Goal: Information Seeking & Learning: Learn about a topic

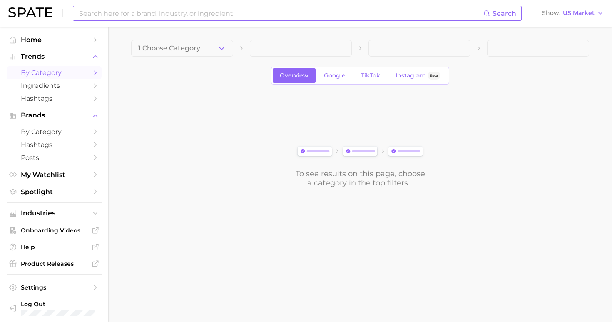
click at [223, 15] on input at bounding box center [280, 13] width 405 height 14
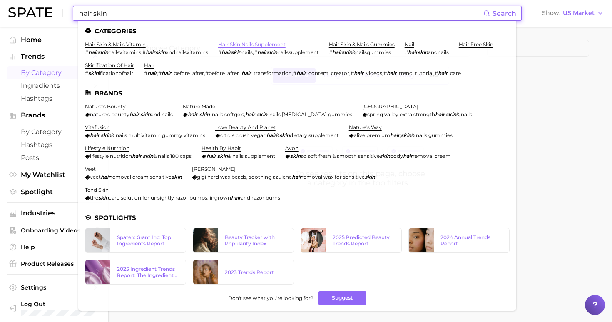
type input "hair skin"
click at [234, 44] on link "hair skin nails supplement" at bounding box center [251, 44] width 67 height 6
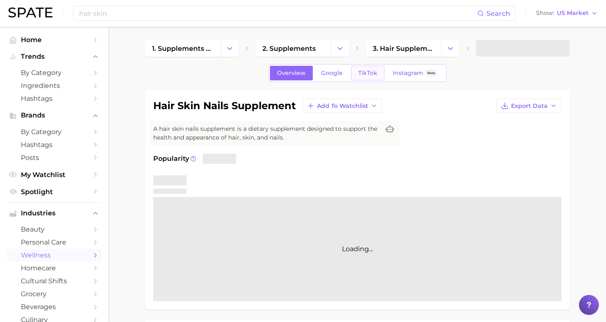
click at [367, 75] on span "TikTok" at bounding box center [367, 73] width 19 height 7
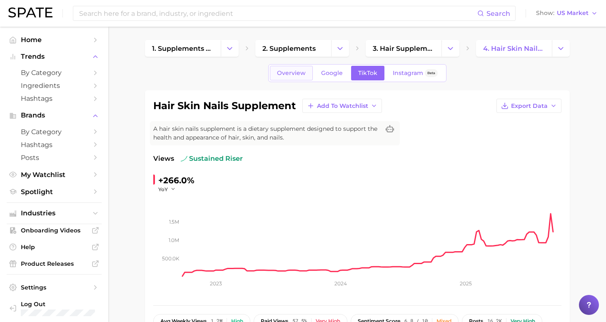
click at [301, 79] on link "Overview" at bounding box center [291, 73] width 43 height 15
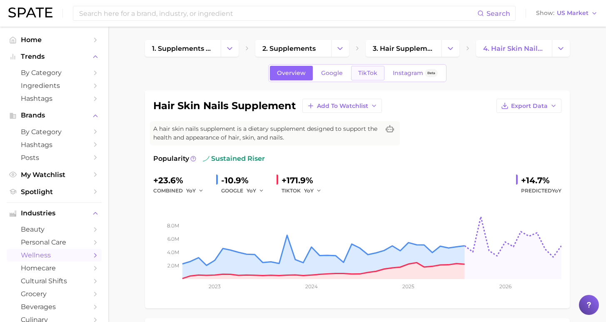
click at [377, 70] on link "TikTok" at bounding box center [367, 73] width 33 height 15
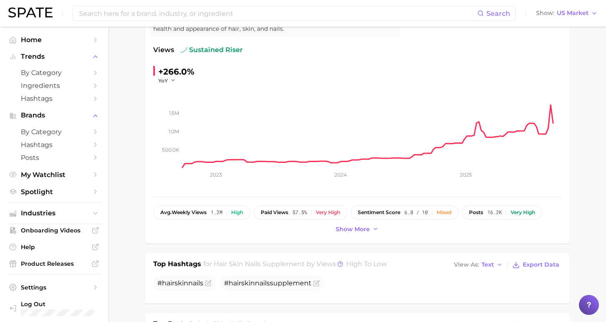
scroll to position [90, 0]
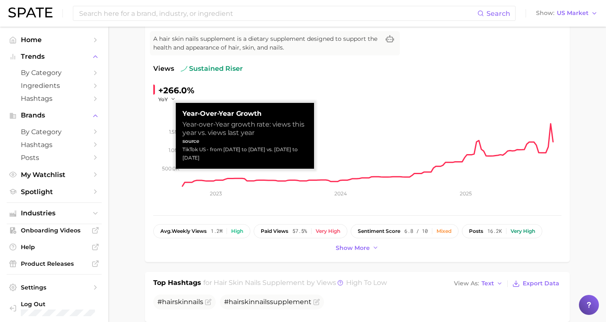
drag, startPoint x: 208, startPoint y: 149, endPoint x: 257, endPoint y: 159, distance: 50.2
click at [255, 160] on div "TikTok US - from [DATE] to [DATE] vs. [DATE] to [DATE]" at bounding box center [244, 153] width 125 height 17
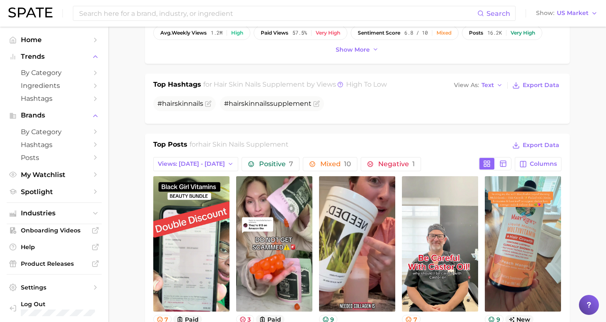
scroll to position [568, 0]
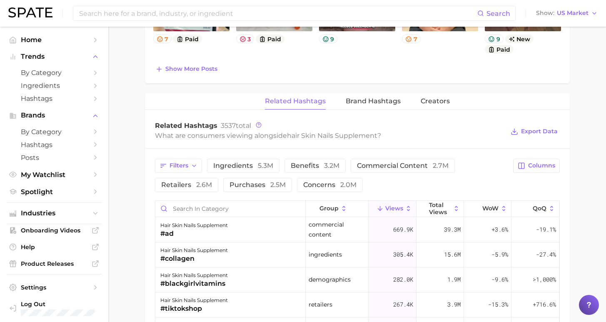
click at [353, 178] on div "Filters ingredients 5.3m benefits 3.2m commercial content 2.7m retailers 2.6m p…" at bounding box center [331, 175] width 353 height 33
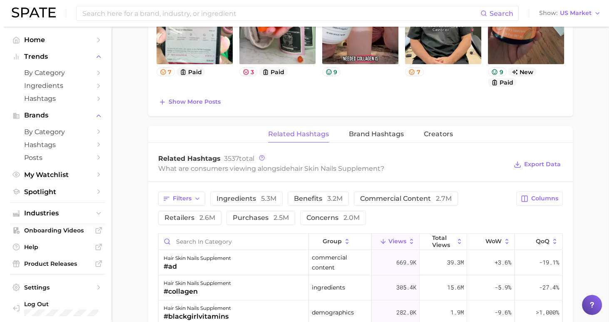
scroll to position [592, 0]
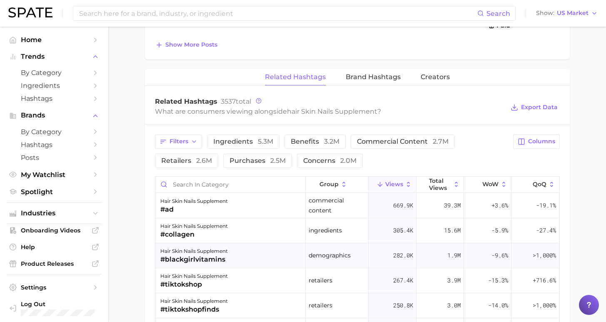
click at [236, 253] on div "hair skin nails supplement #blackgirlvitamins" at bounding box center [230, 255] width 150 height 25
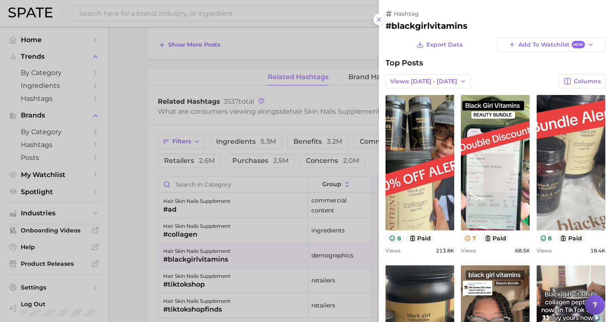
scroll to position [10, 0]
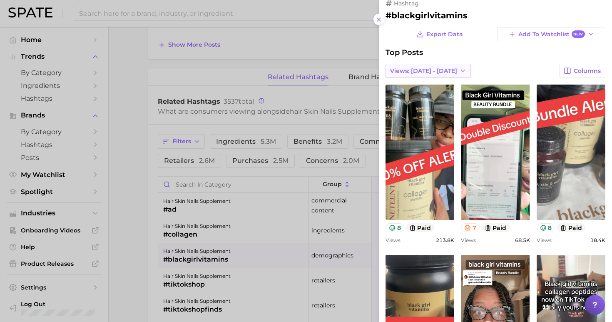
click at [419, 71] on span "Views: [DATE] - [DATE]" at bounding box center [423, 70] width 67 height 7
click at [414, 101] on span "Total Views" at bounding box center [407, 101] width 34 height 7
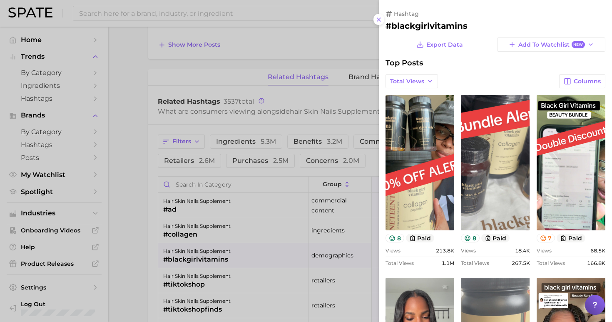
scroll to position [146, 0]
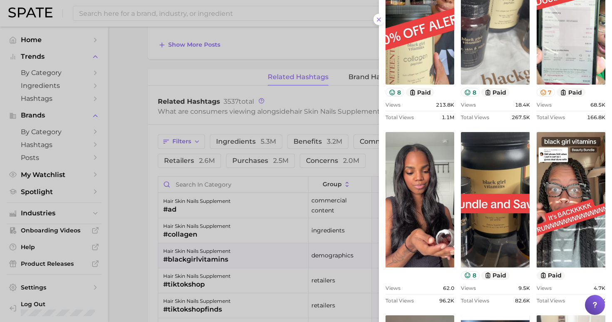
click at [117, 221] on div at bounding box center [306, 161] width 612 height 322
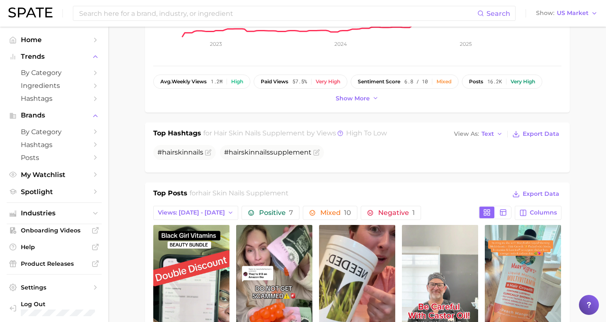
scroll to position [321, 0]
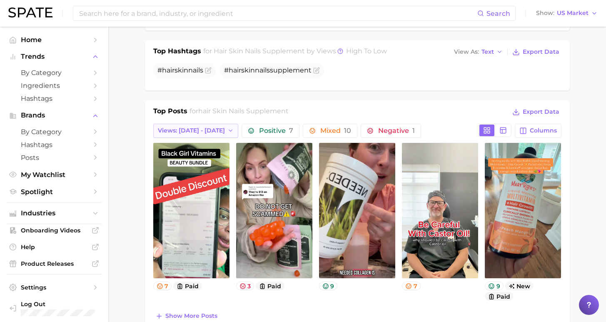
click at [189, 132] on span "Views: [DATE] - [DATE]" at bounding box center [191, 130] width 67 height 7
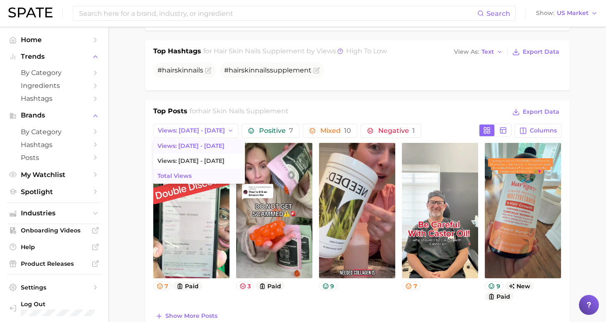
click at [203, 174] on button "Total Views" at bounding box center [199, 176] width 92 height 15
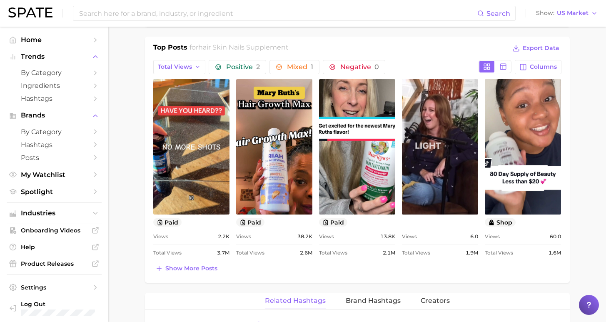
scroll to position [402, 0]
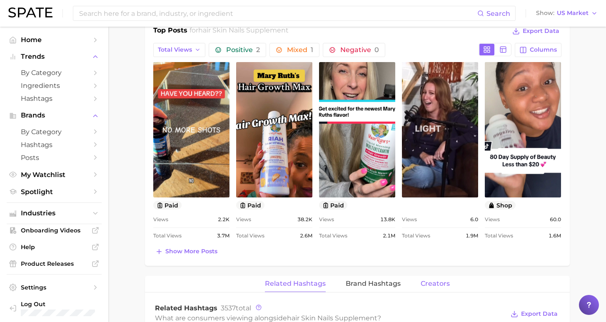
click at [428, 283] on span "Creators" at bounding box center [434, 283] width 29 height 7
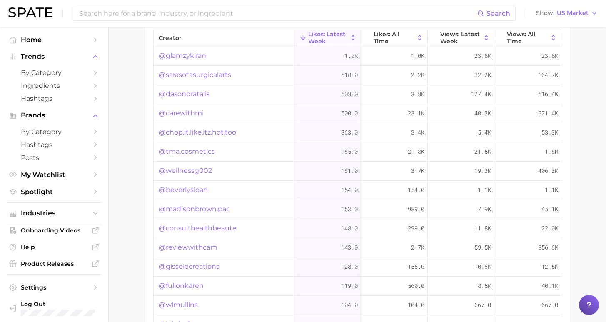
scroll to position [663, 0]
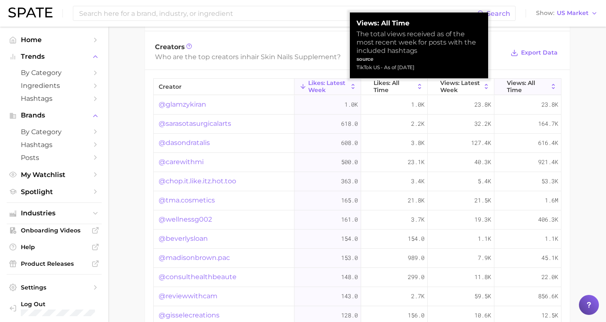
click at [526, 85] on span "Views: All Time" at bounding box center [528, 86] width 42 height 13
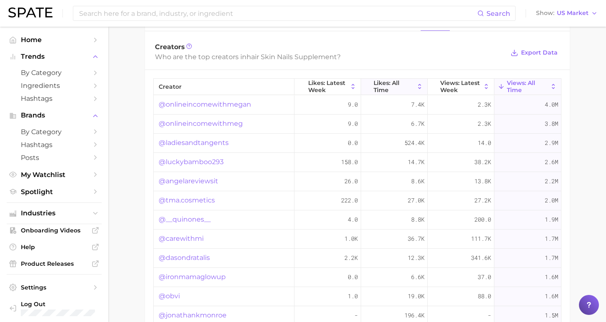
click at [382, 91] on span "Likes: All Time" at bounding box center [393, 86] width 41 height 13
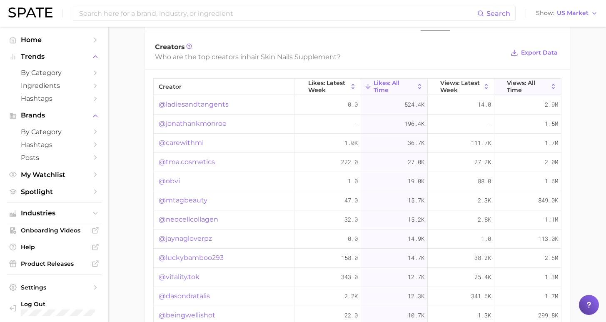
click at [522, 85] on span "Views: All Time" at bounding box center [528, 86] width 42 height 13
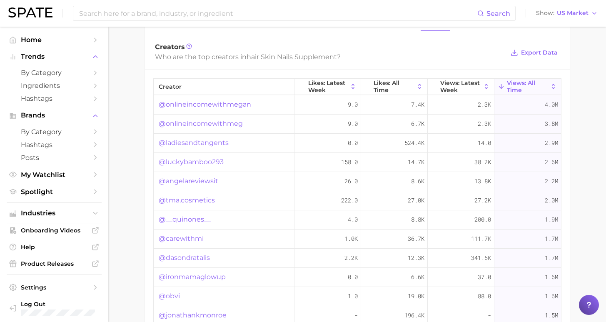
click at [211, 105] on link "@onlineincomewithmegan" at bounding box center [205, 104] width 92 height 10
click at [206, 123] on link "@onlineincomewithmeg" at bounding box center [201, 124] width 84 height 10
click at [189, 142] on link "@ladiesandtangents" at bounding box center [194, 143] width 70 height 10
click at [199, 164] on link "@luckybamboo293" at bounding box center [191, 162] width 65 height 10
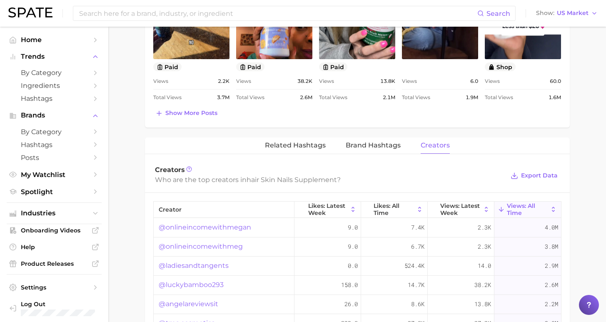
scroll to position [79, 0]
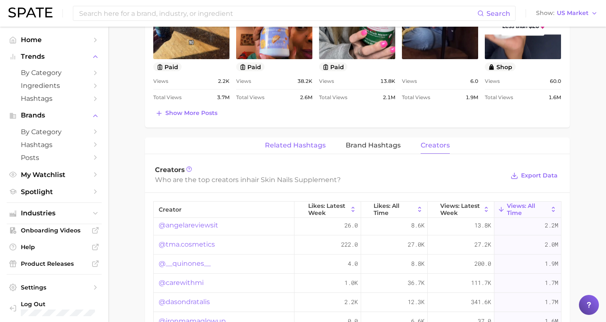
click at [300, 147] on span "Related Hashtags" at bounding box center [295, 145] width 61 height 7
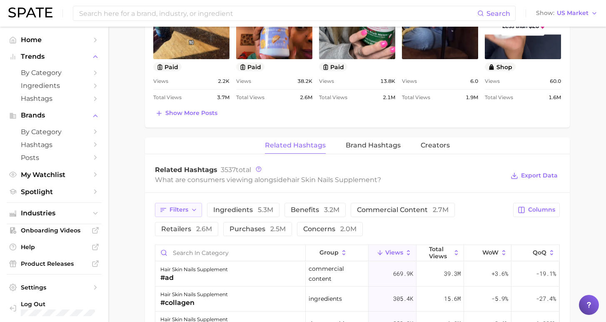
click at [186, 208] on span "Filters" at bounding box center [178, 209] width 19 height 7
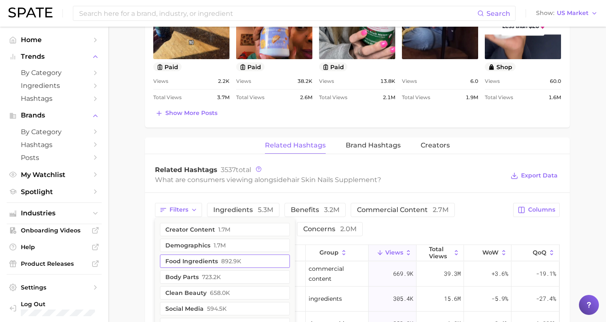
scroll to position [554, 0]
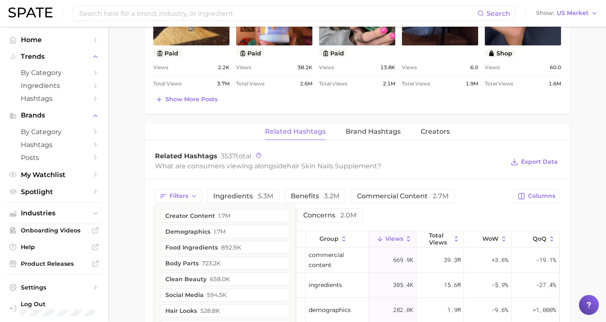
click at [378, 212] on div "Filters creator content 1.7m demographics 1.7m food ingredients 892.9k body par…" at bounding box center [331, 205] width 353 height 33
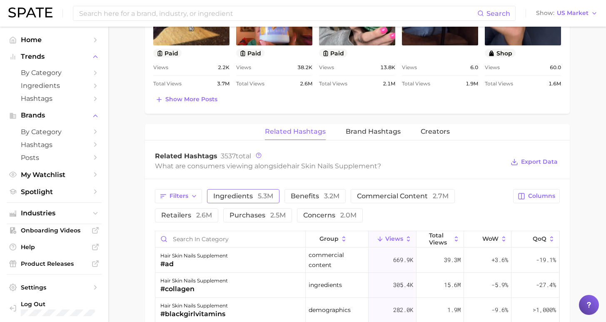
click at [258, 197] on span "5.3m" at bounding box center [265, 196] width 15 height 8
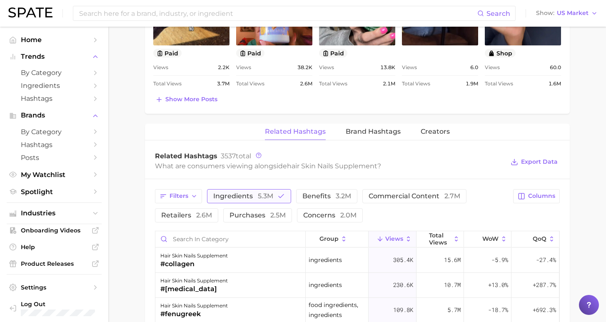
click at [236, 198] on span "ingredients 5.3m" at bounding box center [243, 196] width 60 height 7
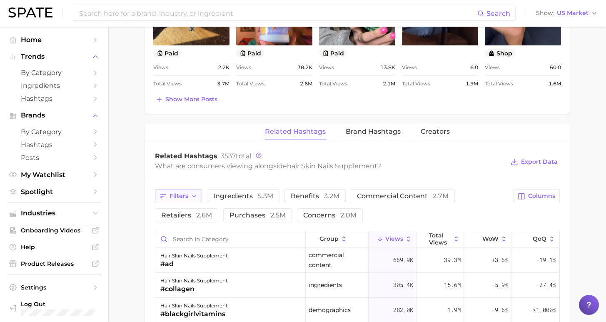
click at [178, 197] on span "Filters" at bounding box center [178, 195] width 19 height 7
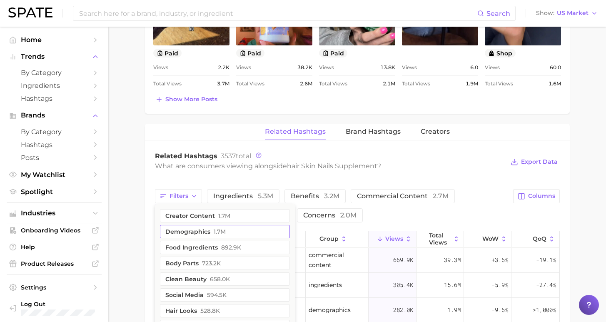
click at [199, 231] on button "demographics 1.7m" at bounding box center [225, 231] width 130 height 13
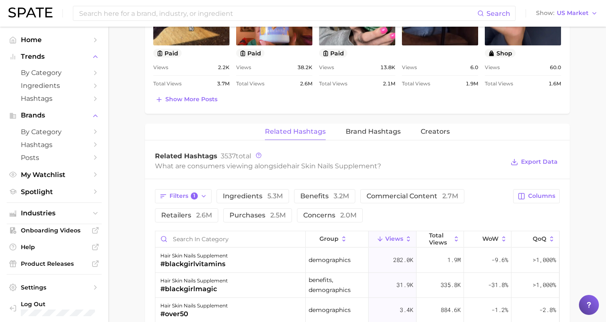
click at [393, 221] on div "Filters 1 ingredients 5.3m benefits 3.2m commercial content 2.7m retailers 2.6m…" at bounding box center [331, 205] width 353 height 33
click at [176, 197] on span "Filters 1" at bounding box center [183, 195] width 29 height 7
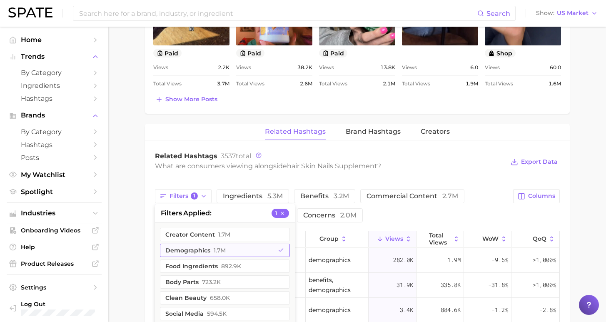
click at [186, 249] on button "demographics 1.7m" at bounding box center [225, 250] width 130 height 13
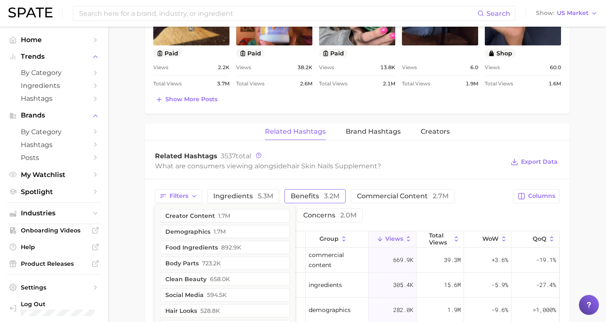
click at [324, 198] on span "3.2m" at bounding box center [331, 196] width 15 height 8
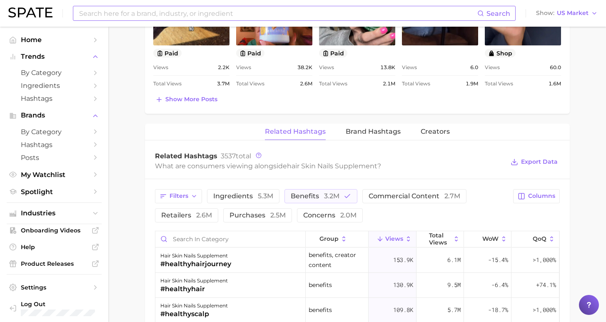
click at [139, 9] on input at bounding box center [277, 13] width 399 height 14
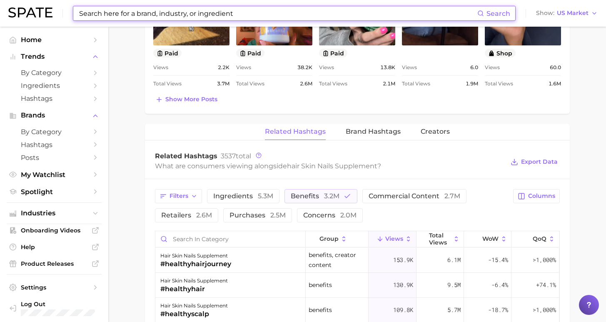
click at [139, 9] on input at bounding box center [277, 13] width 399 height 14
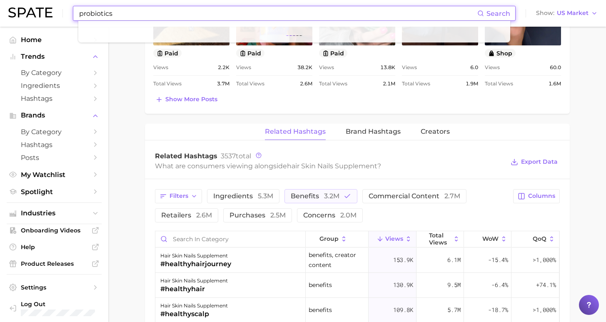
type input "probiotics"
drag, startPoint x: 127, startPoint y: 43, endPoint x: 97, endPoint y: 41, distance: 29.6
click at [97, 41] on ul at bounding box center [294, 32] width 432 height 22
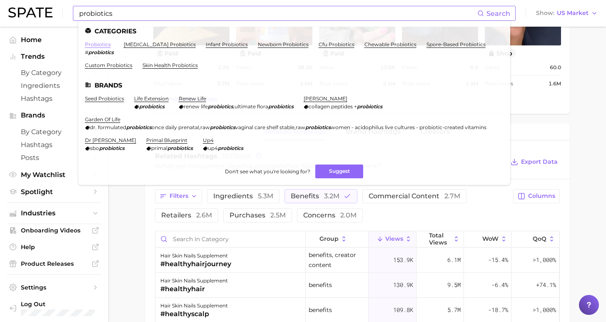
click at [92, 44] on link "probiotics" at bounding box center [98, 44] width 26 height 6
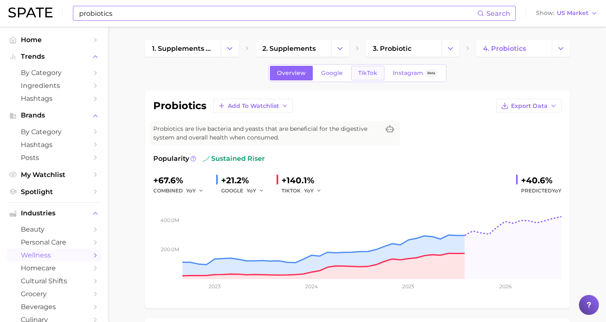
click at [363, 71] on span "TikTok" at bounding box center [367, 73] width 19 height 7
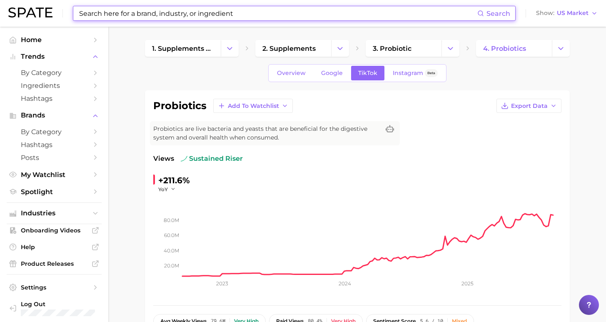
click at [206, 13] on input at bounding box center [277, 13] width 399 height 14
drag, startPoint x: 596, startPoint y: 257, endPoint x: 206, endPoint y: 13, distance: 460.1
click at [206, 13] on input at bounding box center [277, 13] width 399 height 14
type input ","
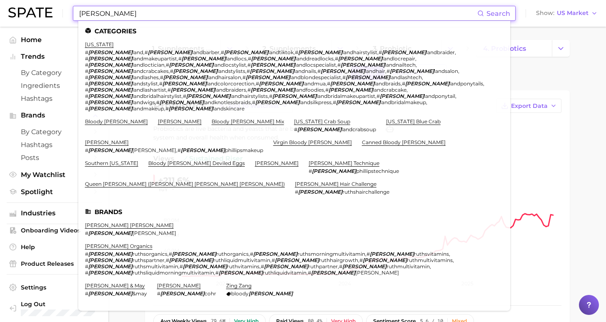
drag, startPoint x: 219, startPoint y: 10, endPoint x: 146, endPoint y: 17, distance: 74.0
click at [146, 15] on input "[PERSON_NAME]" at bounding box center [277, 13] width 399 height 14
type input "[PERSON_NAME]"
click at [99, 243] on link "[PERSON_NAME] organics" at bounding box center [118, 246] width 67 height 6
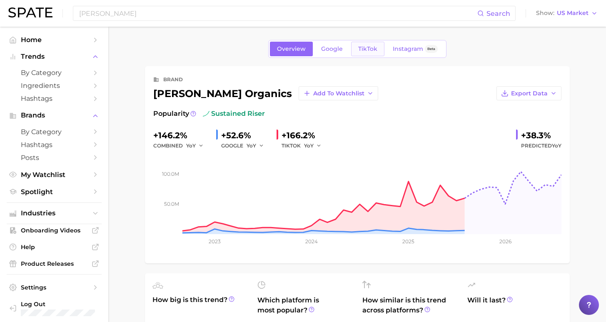
click at [364, 49] on span "TikTok" at bounding box center [367, 48] width 19 height 7
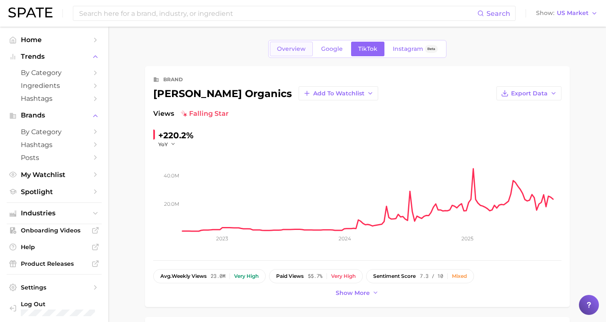
click at [300, 49] on span "Overview" at bounding box center [291, 48] width 29 height 7
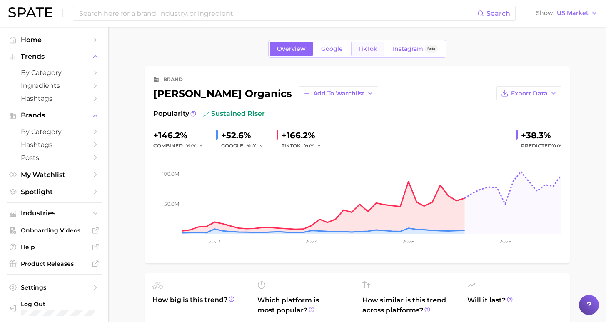
click at [372, 47] on span "TikTok" at bounding box center [367, 48] width 19 height 7
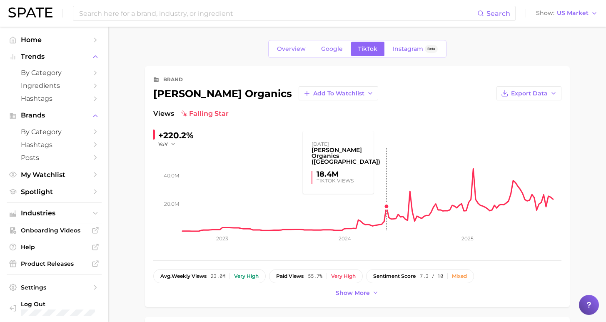
scroll to position [164, 0]
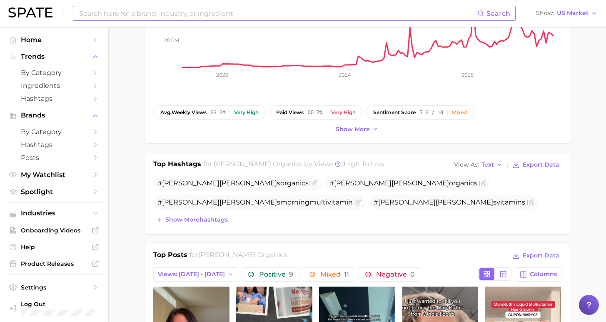
click at [184, 13] on input at bounding box center [277, 13] width 399 height 14
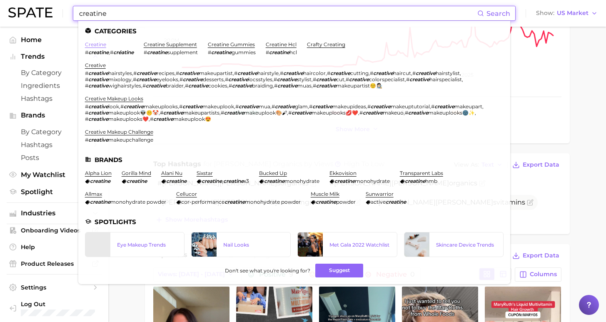
type input "creatine"
click at [99, 45] on link "creatine" at bounding box center [95, 44] width 21 height 6
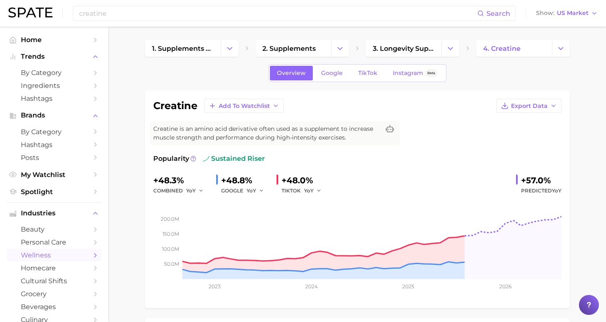
click at [368, 80] on div "Overview Google TikTok Instagram Beta" at bounding box center [357, 73] width 178 height 18
click at [368, 77] on link "TikTok" at bounding box center [367, 73] width 33 height 15
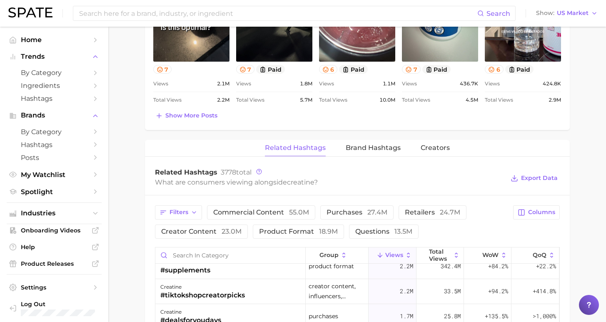
scroll to position [37, 0]
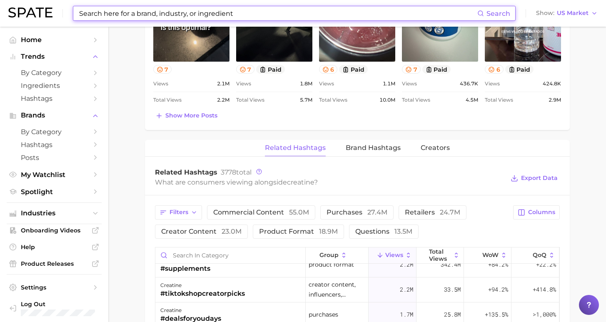
click at [137, 8] on input at bounding box center [277, 13] width 399 height 14
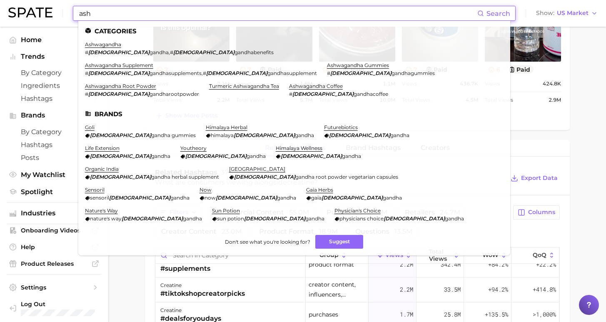
drag, startPoint x: 97, startPoint y: 27, endPoint x: 105, endPoint y: 43, distance: 17.9
click at [105, 43] on nav "Home Trends by Category Ingredients Hashtags Brands by Category Hashtags Posts …" at bounding box center [54, 174] width 108 height 295
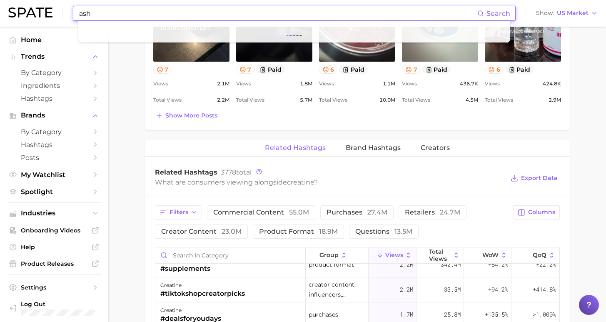
click at [101, 17] on input "ash" at bounding box center [277, 13] width 399 height 14
drag, startPoint x: 97, startPoint y: 28, endPoint x: 104, endPoint y: 15, distance: 14.9
click at [104, 15] on input "ash" at bounding box center [277, 13] width 399 height 14
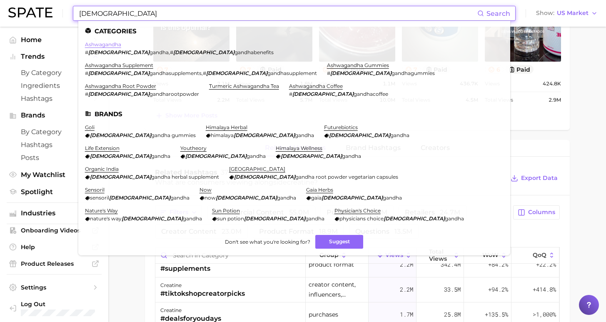
type input "[DEMOGRAPHIC_DATA]"
click at [103, 45] on link "ashwagandha" at bounding box center [103, 44] width 36 height 6
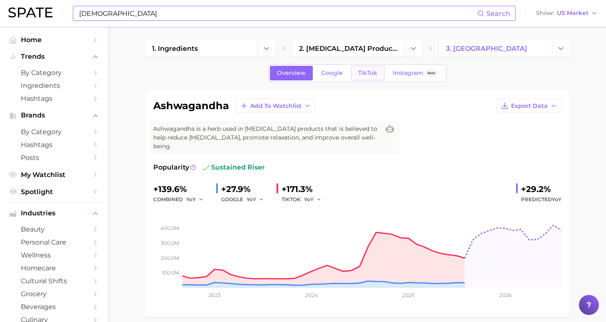
click at [372, 77] on link "TikTok" at bounding box center [367, 73] width 33 height 15
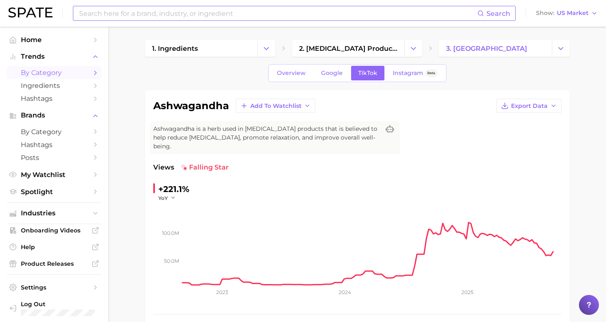
click at [47, 70] on span "by Category" at bounding box center [54, 73] width 67 height 8
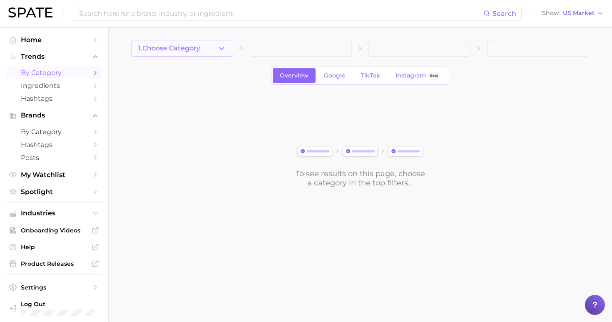
click at [179, 47] on span "1. Choose Category" at bounding box center [169, 48] width 62 height 7
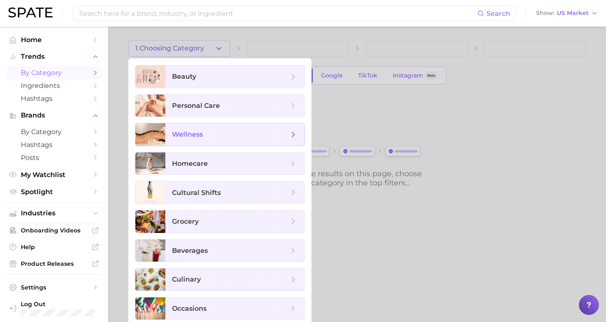
click at [214, 134] on span "wellness" at bounding box center [230, 134] width 117 height 9
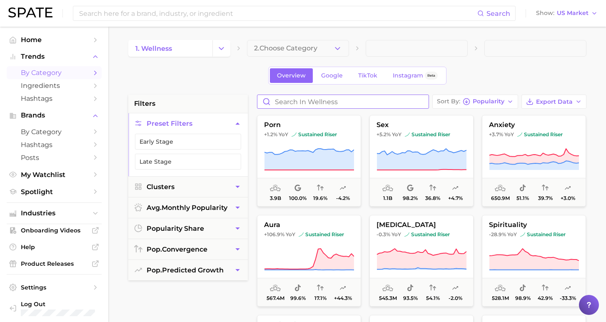
click at [348, 97] on input "Search in wellness" at bounding box center [342, 101] width 171 height 13
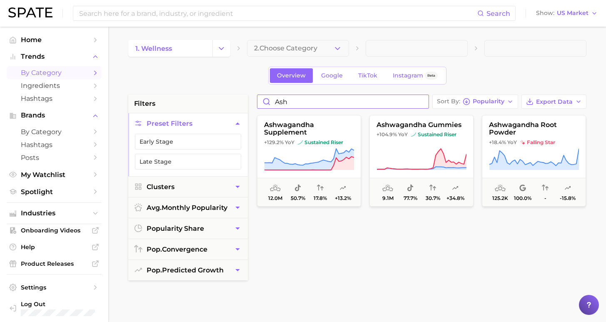
type input "Ash"
drag, startPoint x: 344, startPoint y: 104, endPoint x: 321, endPoint y: 138, distance: 41.6
click at [321, 138] on button "ashwagandha supplement +129.2% YoY sustained riser 12.0m 50.7% 17.8% +13.2%" at bounding box center [309, 161] width 104 height 92
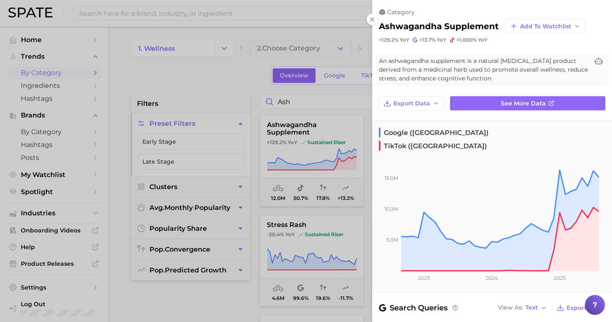
click at [514, 94] on div "category ashwagandha supplement Add to Watchlist +129.2% YoY +13.7% YoY >1,000%…" at bounding box center [492, 249] width 240 height 498
click at [515, 104] on span "See more data" at bounding box center [523, 103] width 45 height 7
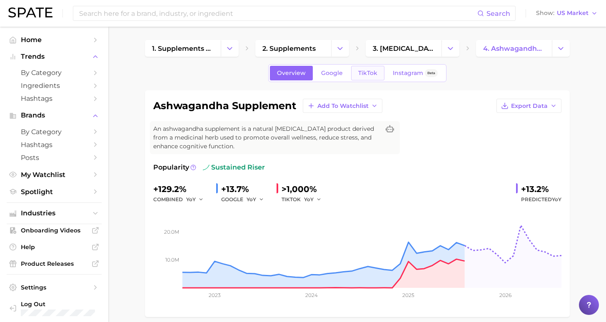
click at [373, 76] on span "TikTok" at bounding box center [367, 73] width 19 height 7
